Goal: Task Accomplishment & Management: Complete application form

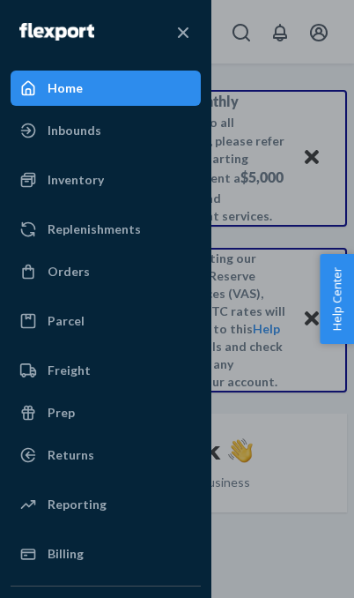
click at [65, 167] on div "Inventory" at bounding box center [105, 180] width 187 height 32
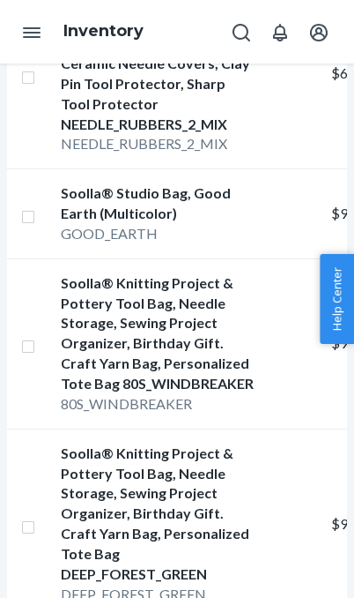
click at [286, 476] on td "$9.69" at bounding box center [317, 524] width 111 height 190
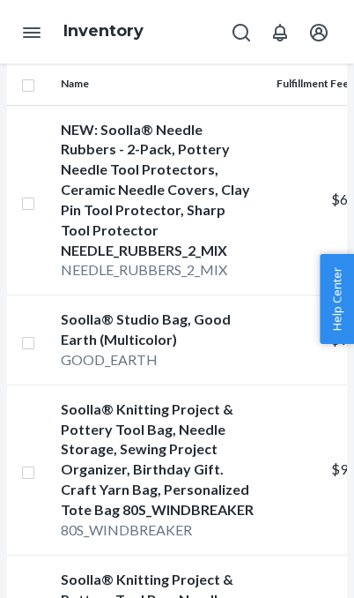
scroll to position [401, 0]
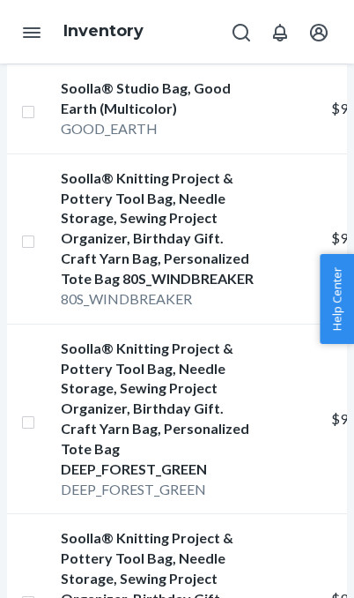
click at [285, 514] on td "$9.69" at bounding box center [317, 599] width 111 height 170
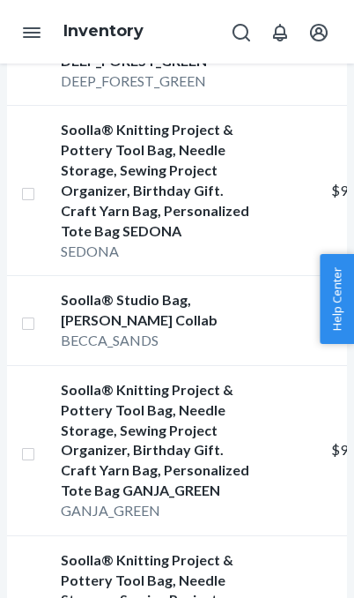
scroll to position [808, 0]
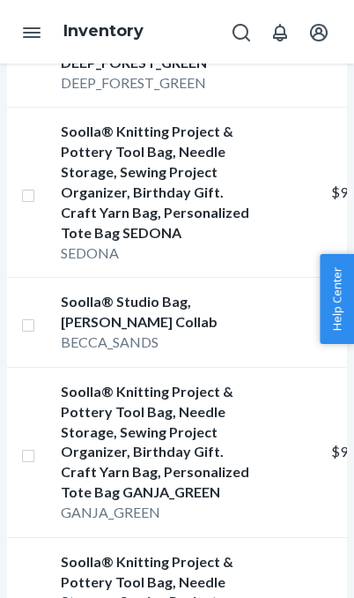
click at [80, 292] on div "Soolla® Studio Bag, [PERSON_NAME] Collab" at bounding box center [158, 312] width 195 height 41
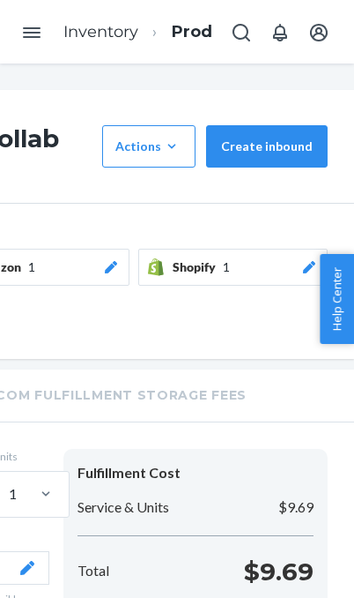
scroll to position [0, 534]
click at [151, 142] on div "Actions" at bounding box center [149, 147] width 67 height 18
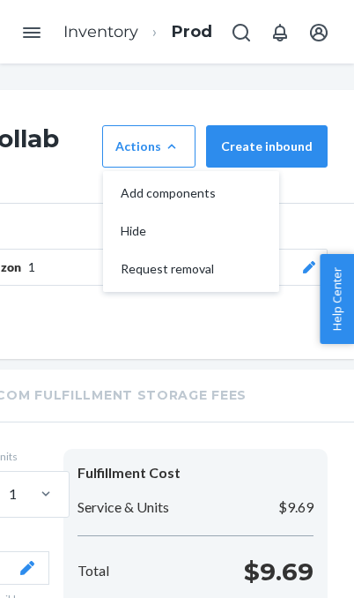
click at [156, 272] on span "Request removal" at bounding box center [175, 269] width 109 height 12
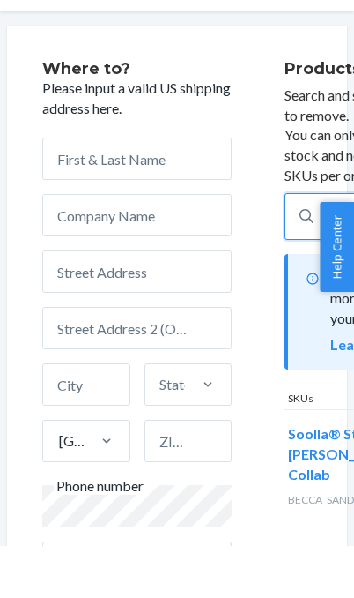
scroll to position [11, 0]
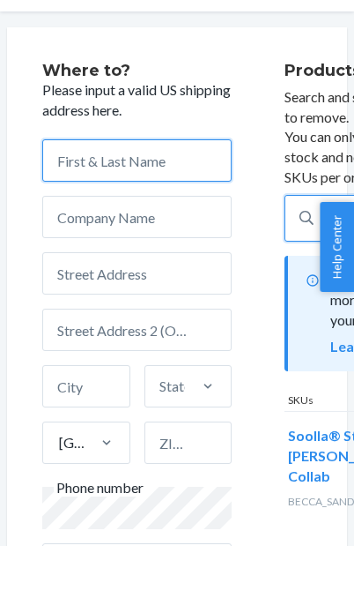
click at [73, 191] on input "text" at bounding box center [137, 212] width 190 height 42
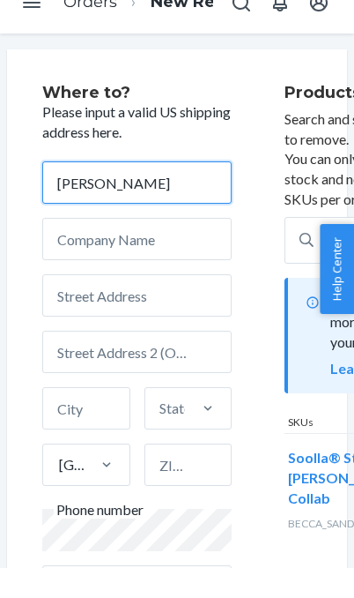
click at [61, 191] on input "[PERSON_NAME]" at bounding box center [137, 212] width 190 height 42
type input "[PERSON_NAME]"
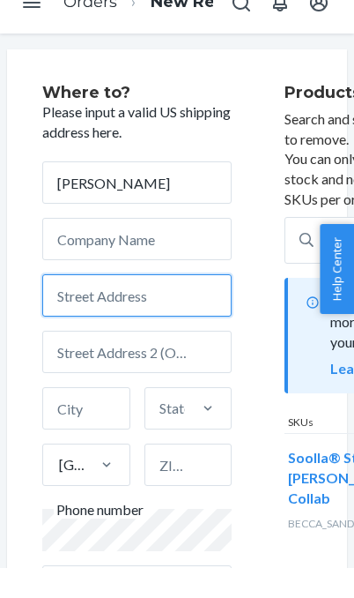
click at [73, 313] on input "text" at bounding box center [137, 325] width 190 height 42
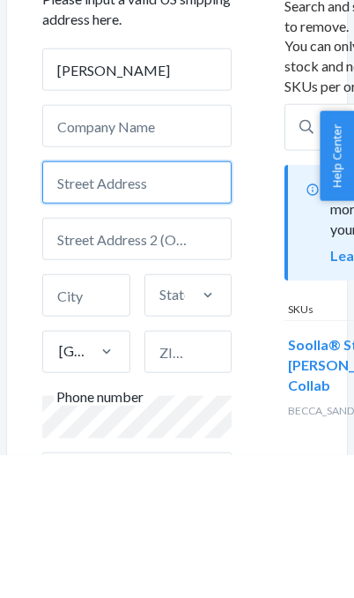
type input "13742 Onkaya Cir"
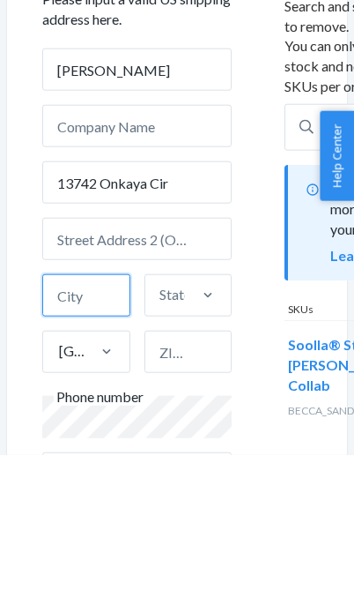
type input "Irvine"
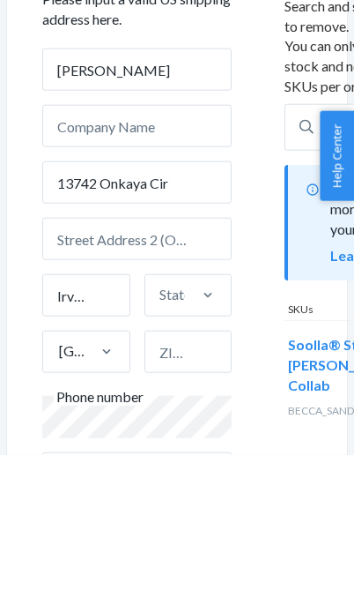
type input "CA"
type input "92620"
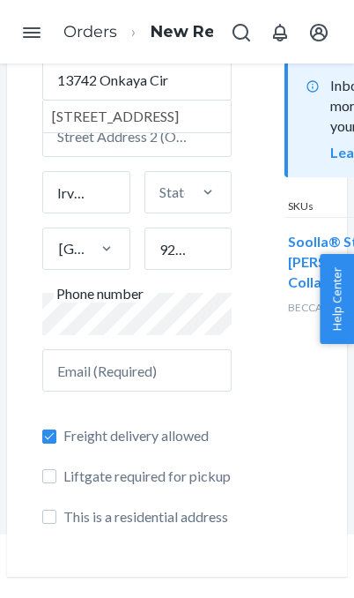
scroll to position [255, 0]
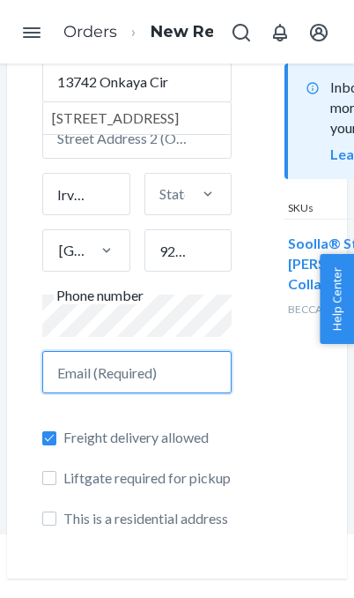
click at [63, 368] on input "text" at bounding box center [137, 372] width 190 height 42
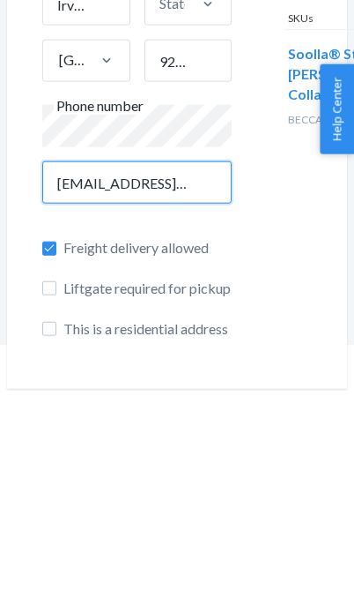
type input "[EMAIL_ADDRESS][DOMAIN_NAME]"
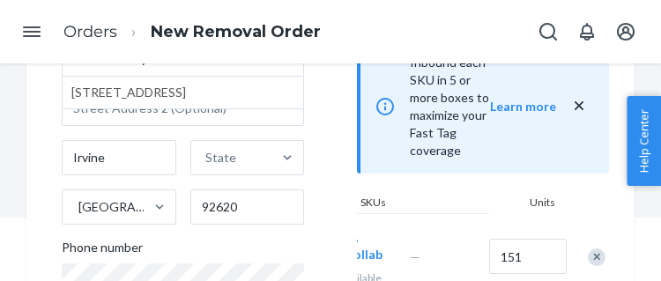
scroll to position [0, 130]
click at [354, 260] on input "151" at bounding box center [528, 256] width 78 height 35
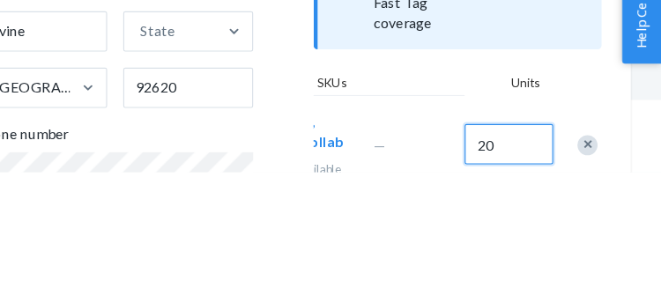
click at [354, 239] on input "20" at bounding box center [528, 256] width 78 height 35
type input "25"
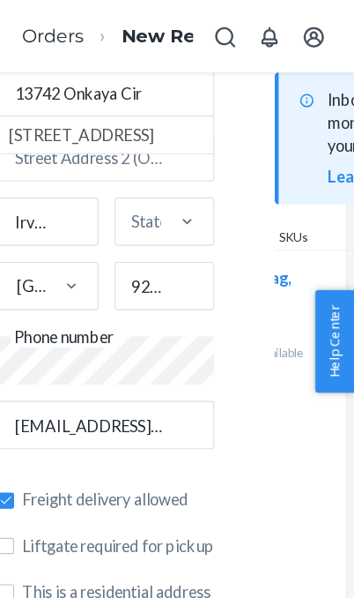
scroll to position [255, 0]
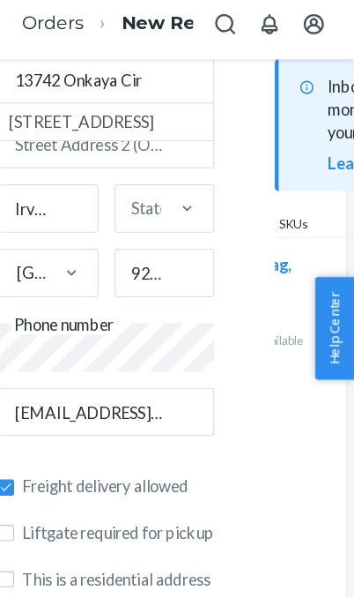
scroll to position [0, 0]
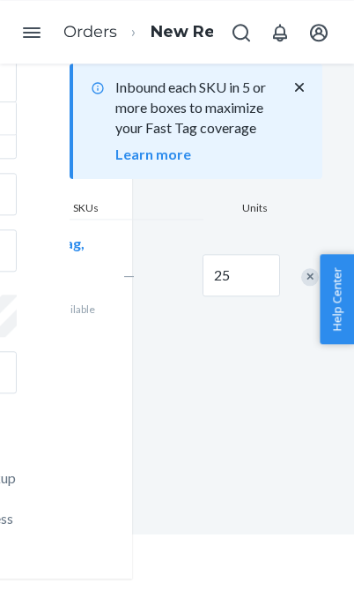
click at [262, 478] on div "Products Search and select the products you want to remove. You can only remove…" at bounding box center [196, 206] width 253 height 673
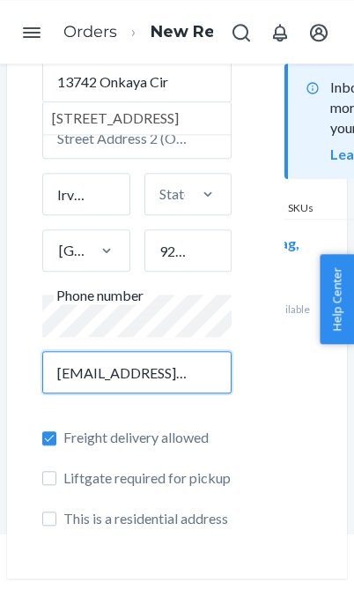
click at [161, 368] on input "[EMAIL_ADDRESS][DOMAIN_NAME]" at bounding box center [137, 372] width 190 height 42
